Goal: Find contact information: Find contact information

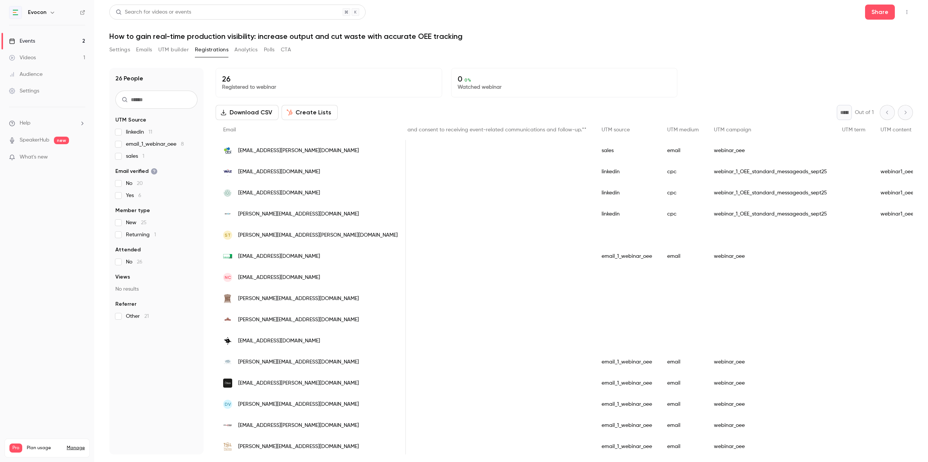
scroll to position [0, 614]
drag, startPoint x: 316, startPoint y: 149, endPoint x: 236, endPoint y: 152, distance: 79.6
click at [236, 152] on div "[EMAIL_ADDRESS][PERSON_NAME][DOMAIN_NAME]" at bounding box center [311, 150] width 190 height 21
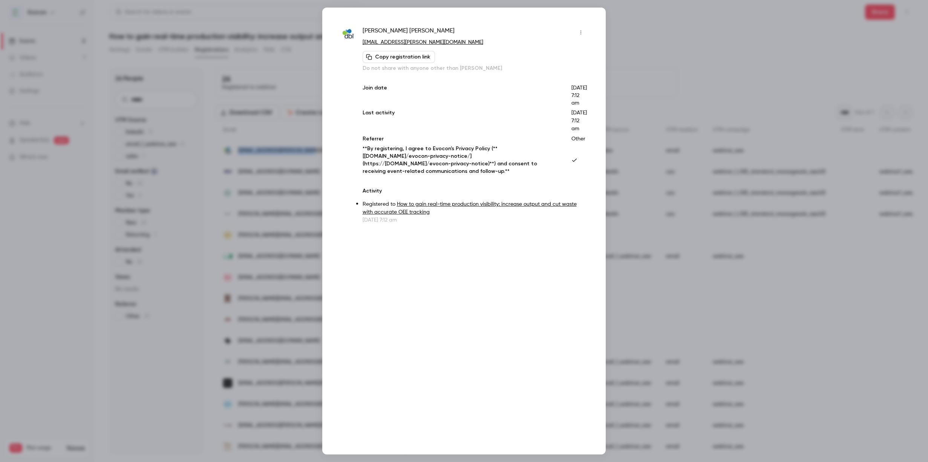
copy span "[EMAIL_ADDRESS][PERSON_NAME][DOMAIN_NAME]"
drag, startPoint x: 448, startPoint y: 41, endPoint x: 361, endPoint y: 45, distance: 86.8
click at [361, 45] on div "[PERSON_NAME] [PERSON_NAME][EMAIL_ADDRESS][PERSON_NAME][DOMAIN_NAME] Copy regis…" at bounding box center [464, 124] width 246 height 197
copy link "[EMAIL_ADDRESS][PERSON_NAME][DOMAIN_NAME]"
click at [631, 40] on div at bounding box center [464, 231] width 928 height 462
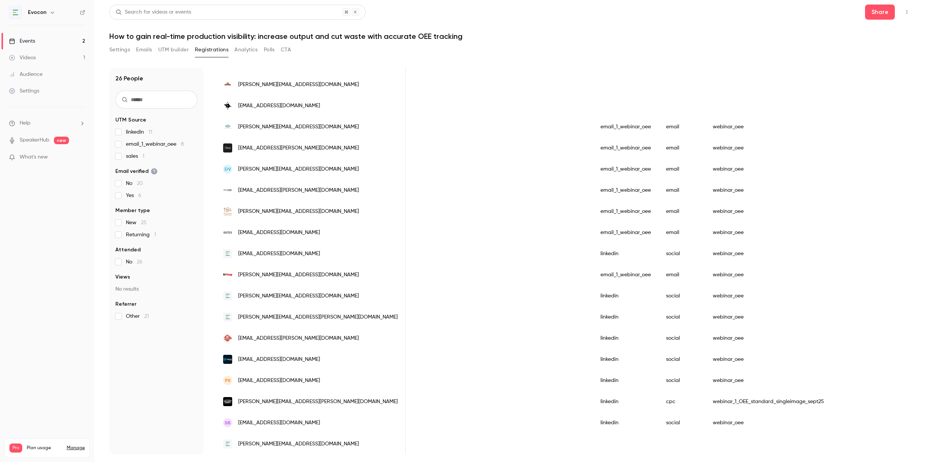
scroll to position [0, 0]
